Goal: Transaction & Acquisition: Subscribe to service/newsletter

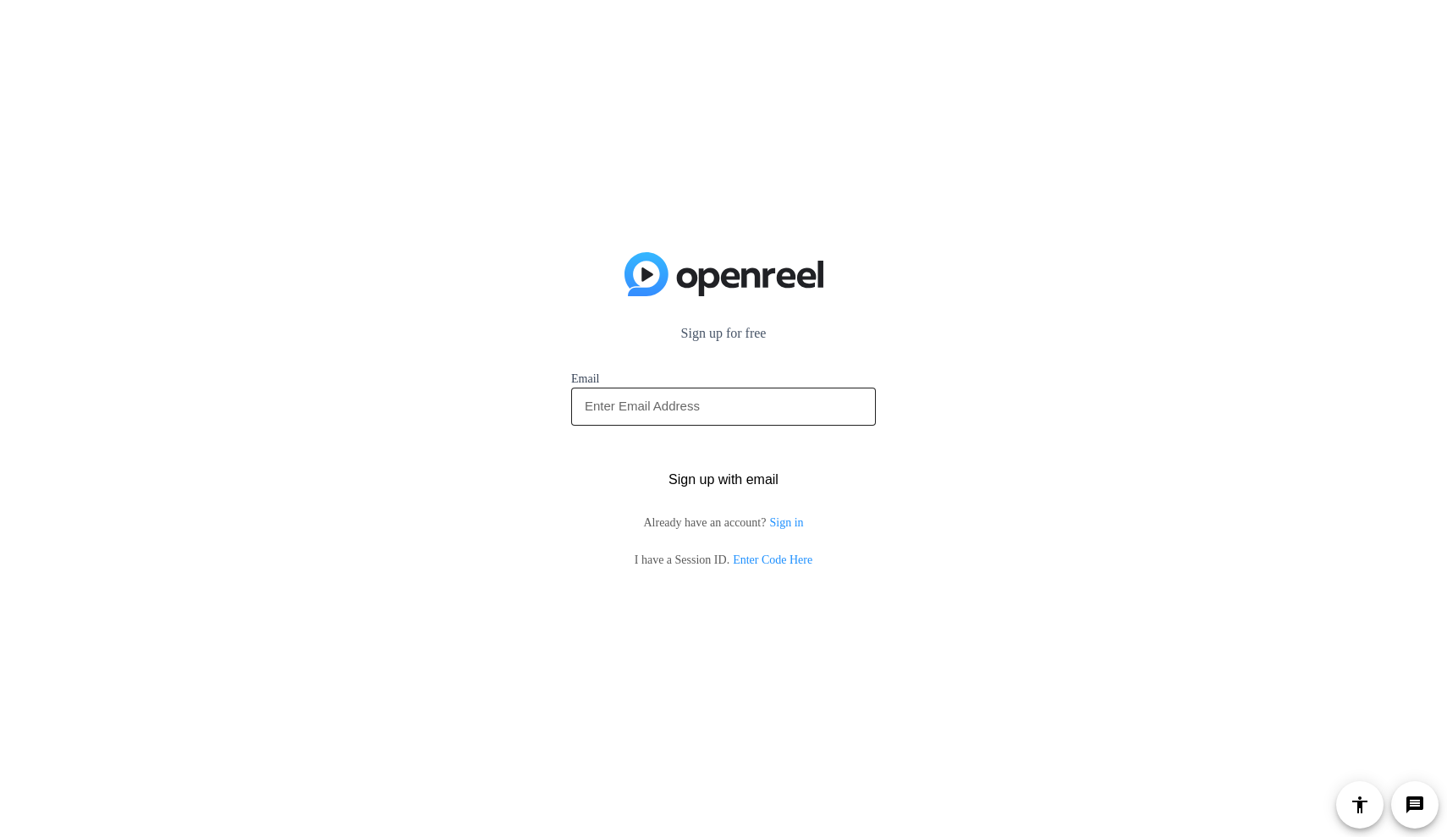
click at [793, 415] on input "email" at bounding box center [723, 406] width 277 height 20
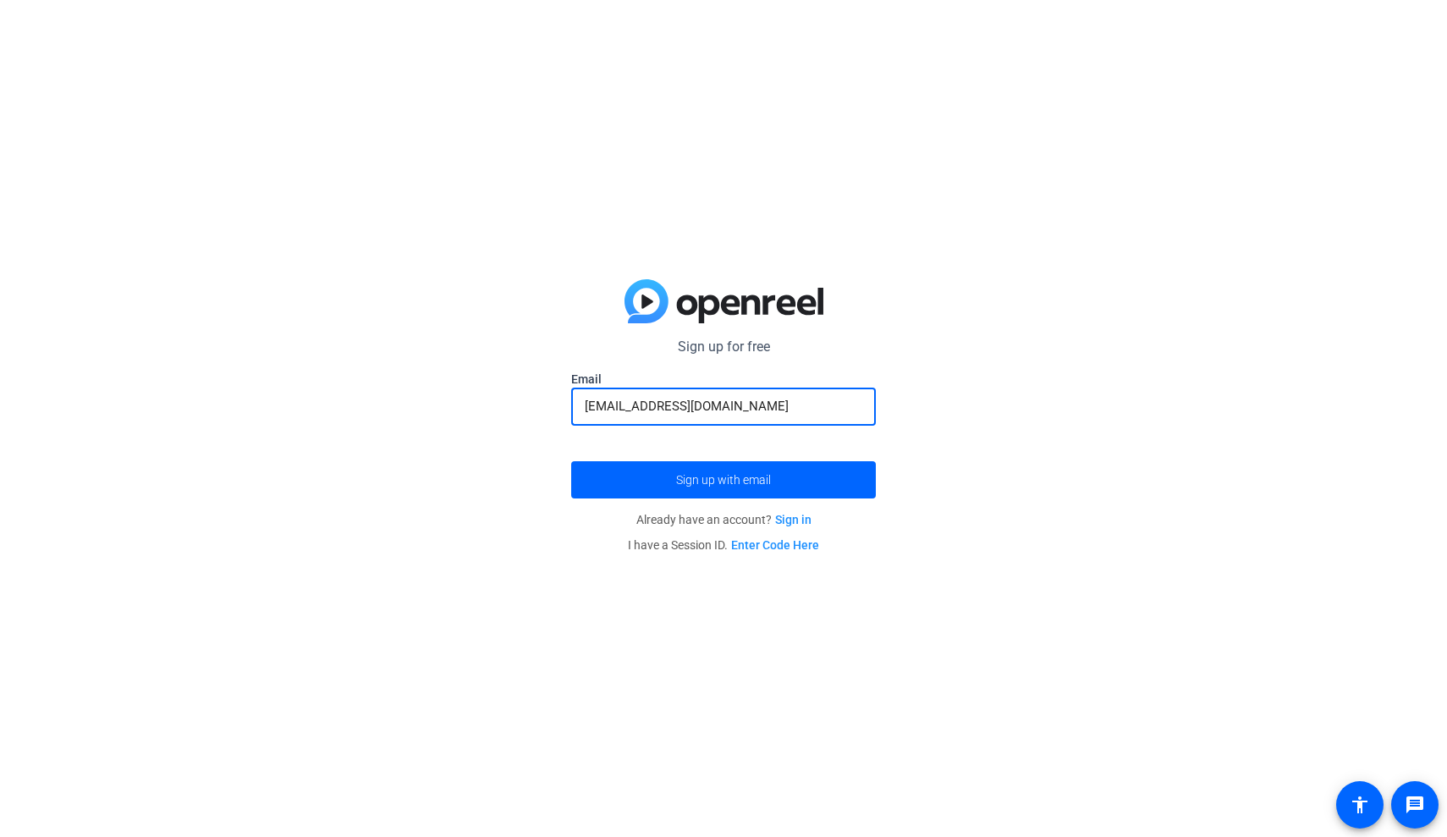
click at [723, 479] on button "Sign up with email" at bounding box center [723, 479] width 305 height 37
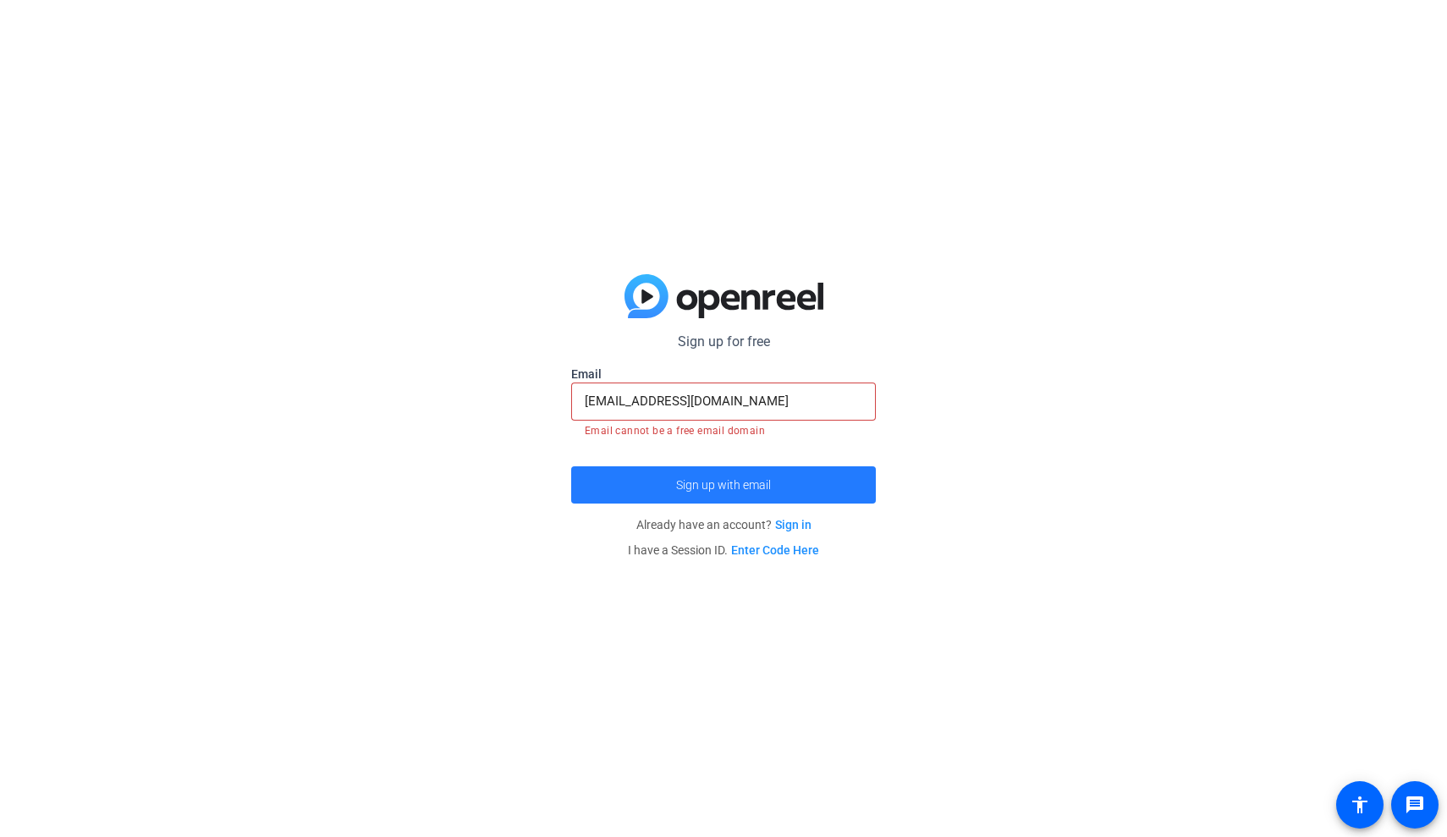
click at [700, 485] on span "Sign up with email" at bounding box center [723, 485] width 95 height 0
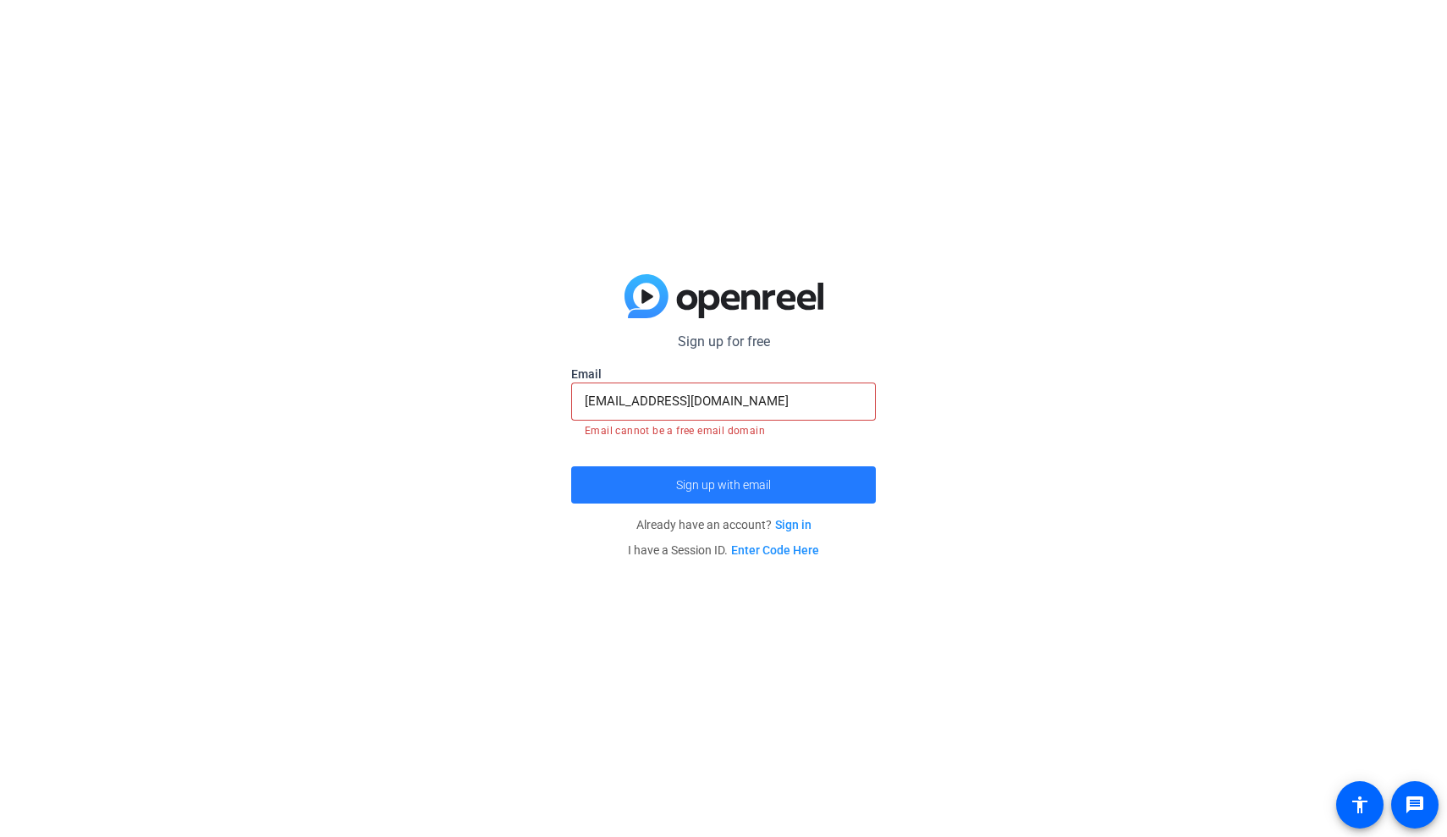
click at [700, 485] on span "Sign up with email" at bounding box center [723, 485] width 95 height 0
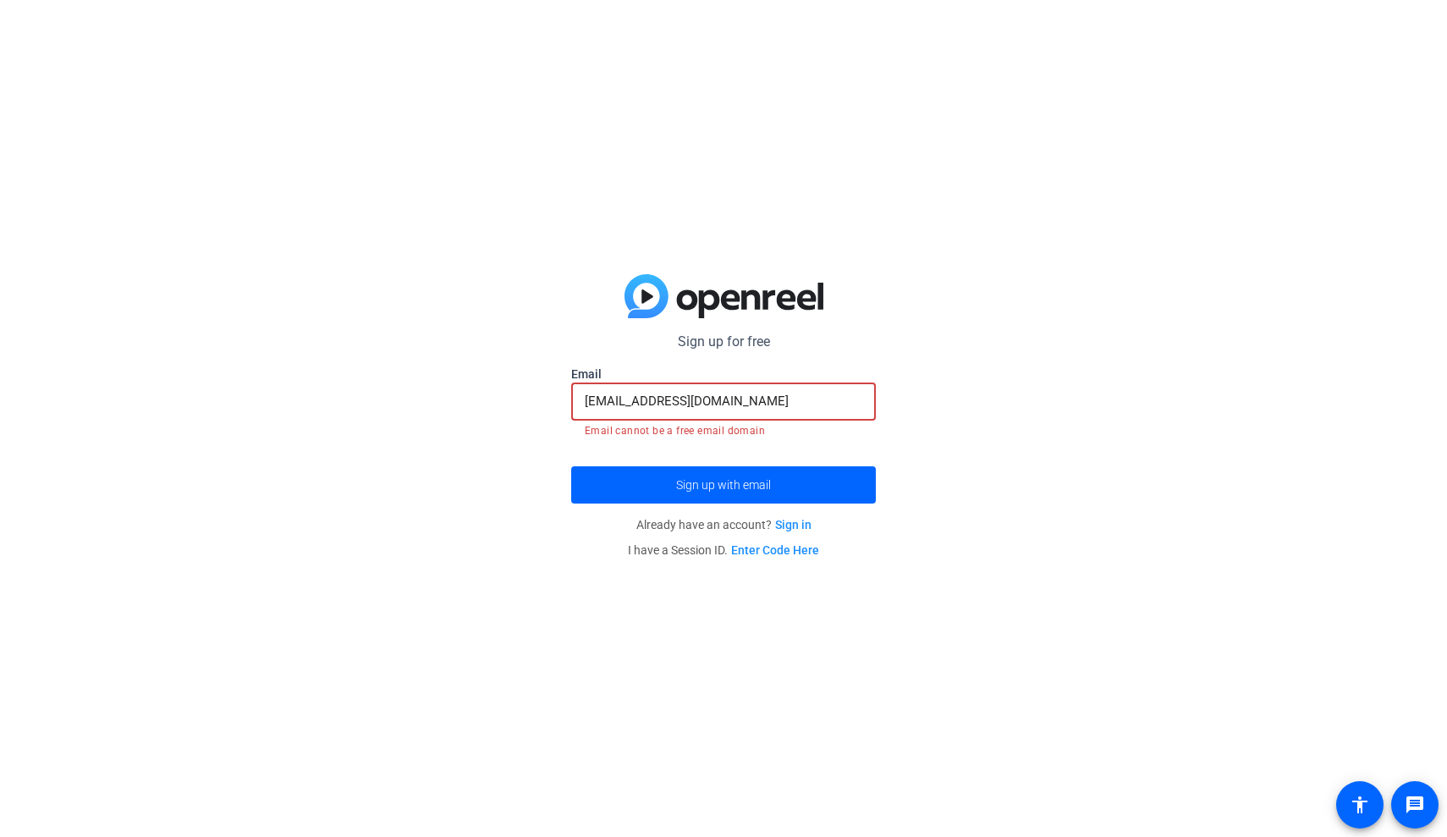
click at [733, 410] on input "[EMAIL_ADDRESS][DOMAIN_NAME]" at bounding box center [723, 401] width 277 height 20
type input "tshabi104@"
